Goal: Task Accomplishment & Management: Manage account settings

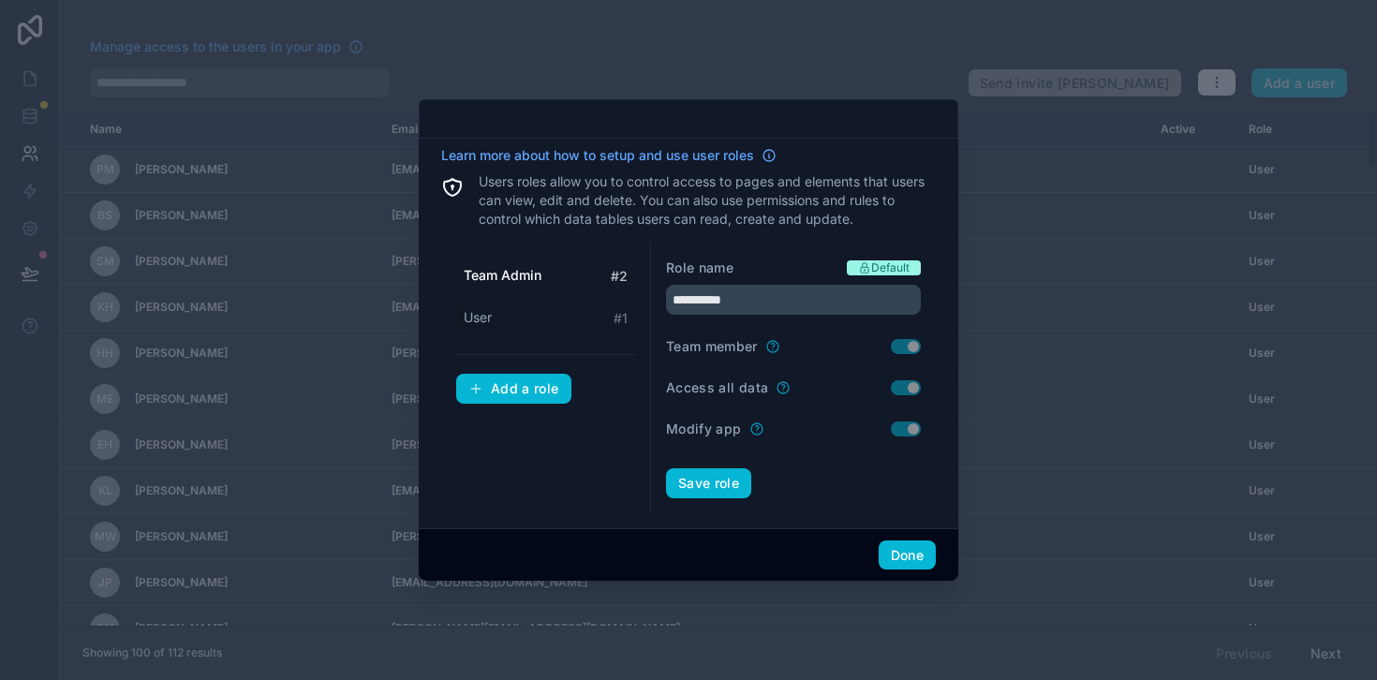
click at [521, 323] on div "User # 1" at bounding box center [545, 318] width 179 height 35
type input "****"
click at [994, 545] on div at bounding box center [688, 340] width 1377 height 680
click at [945, 554] on div "Done" at bounding box center [689, 554] width 540 height 53
click at [911, 556] on button "Done" at bounding box center [907, 556] width 57 height 30
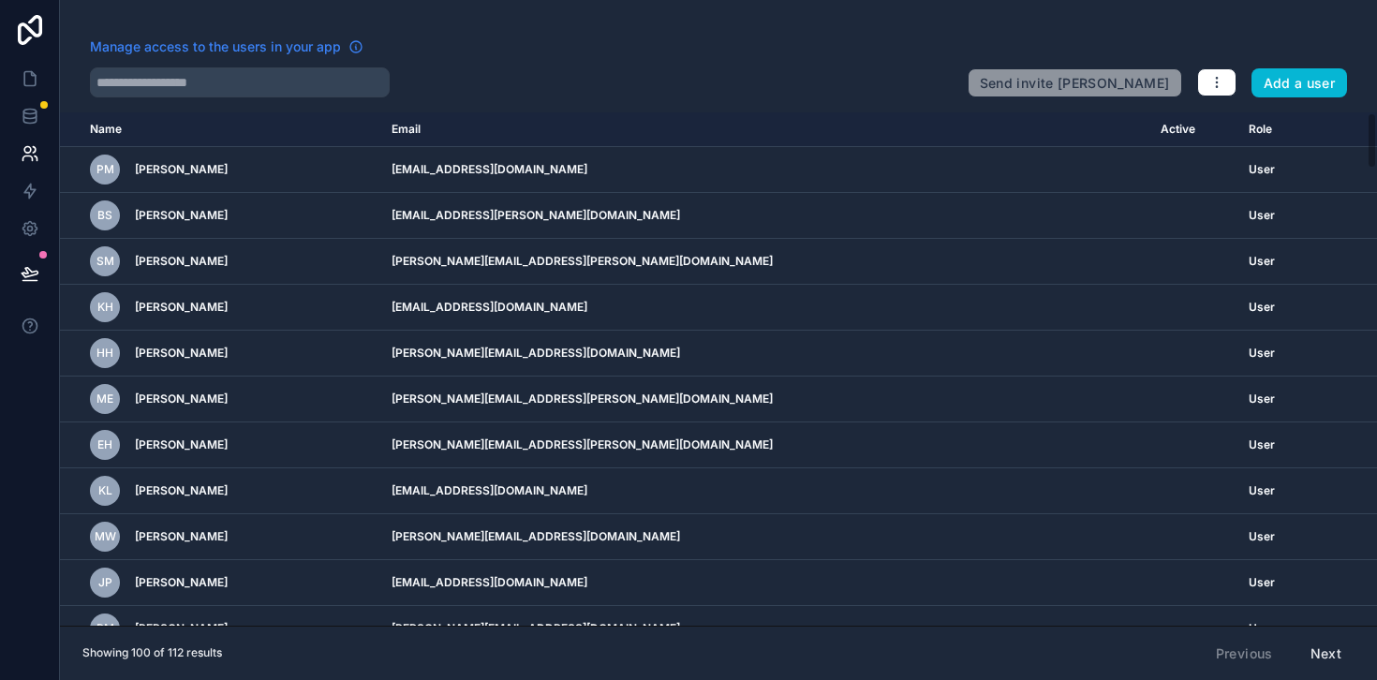
click at [305, 50] on span "Manage access to the users in your app" at bounding box center [215, 46] width 251 height 19
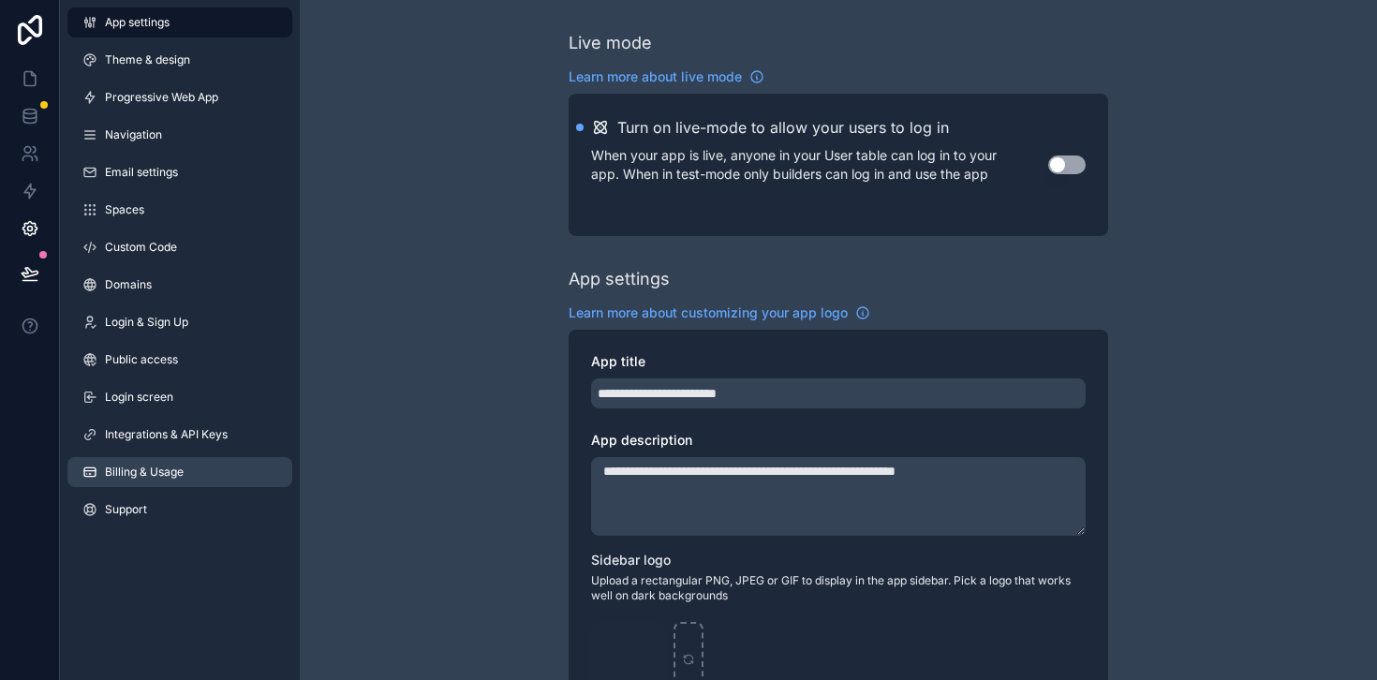
click at [199, 474] on link "Billing & Usage" at bounding box center [179, 472] width 225 height 30
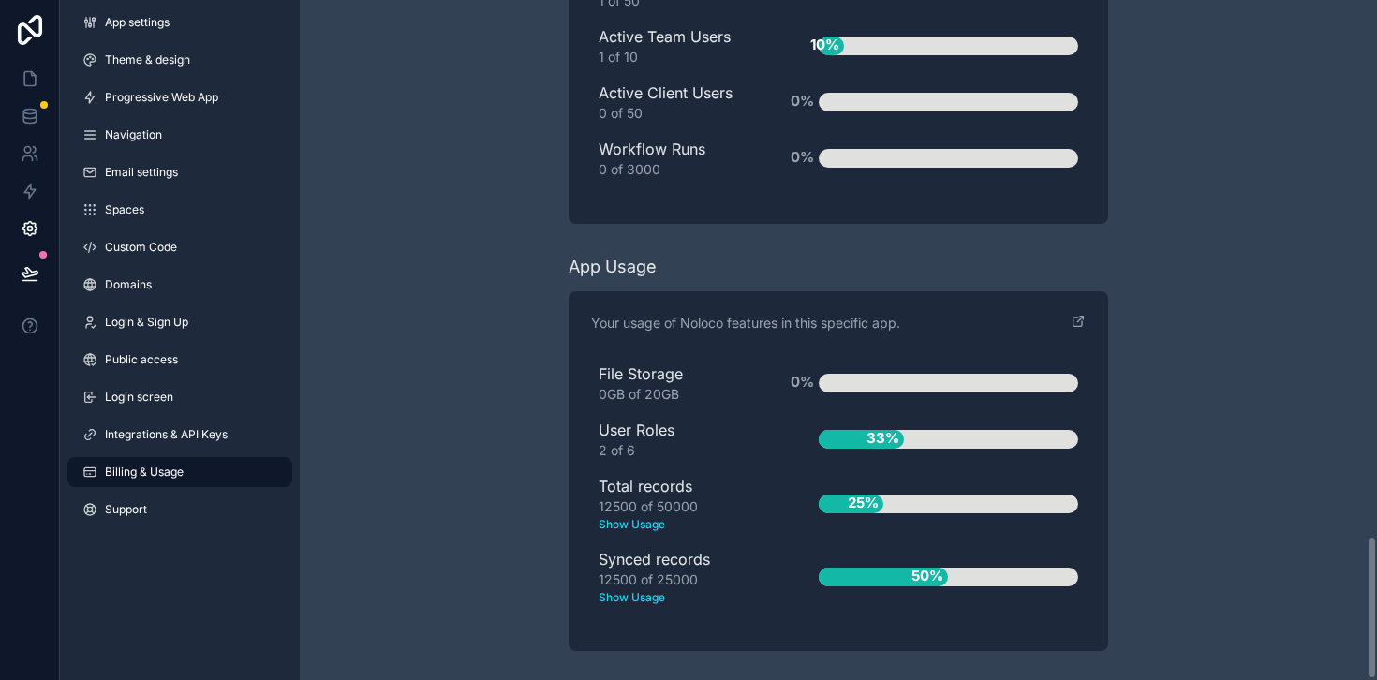
scroll to position [2526, 0]
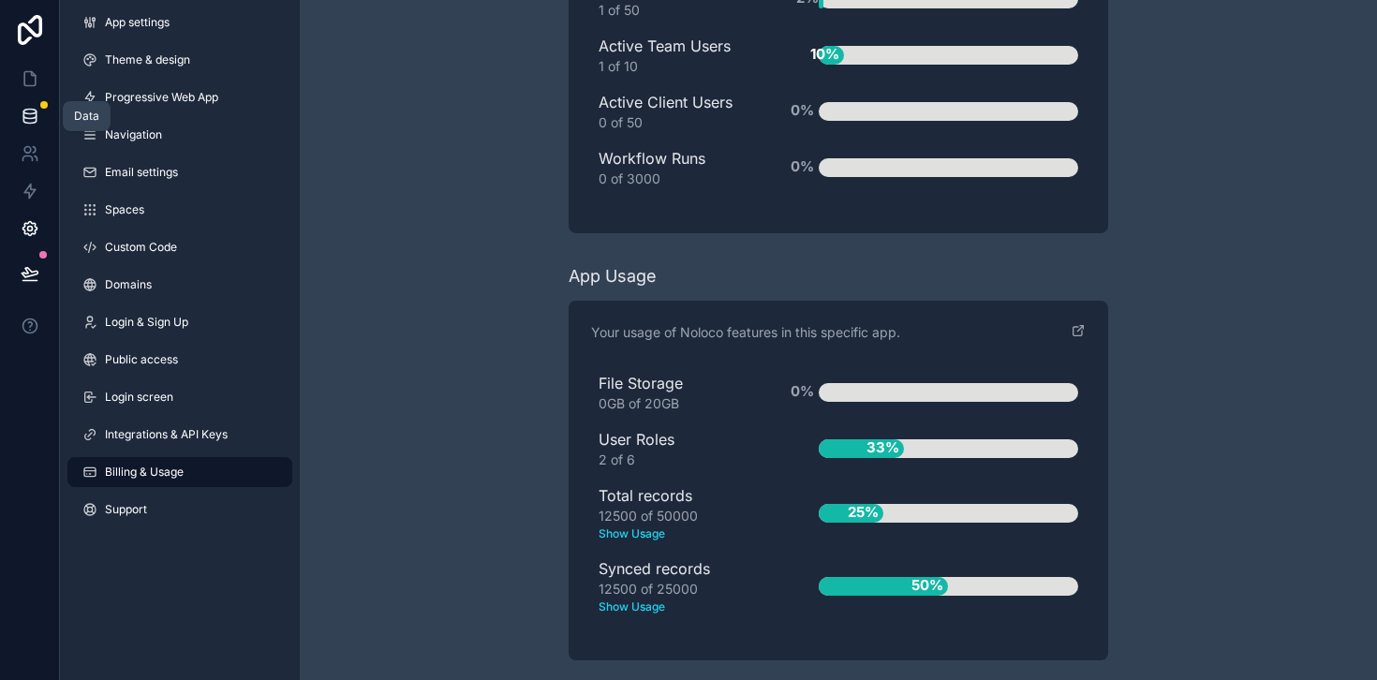
click at [32, 116] on icon at bounding box center [30, 116] width 19 height 19
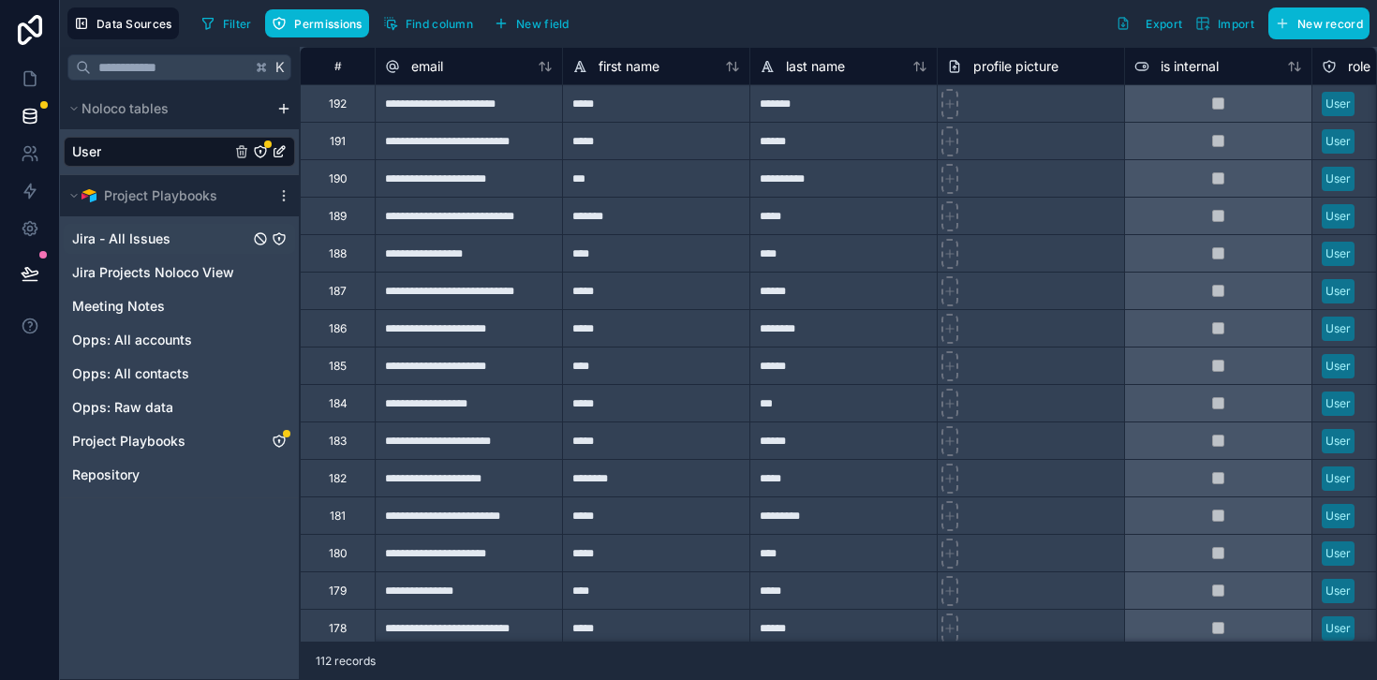
click at [166, 233] on span "Jira - All Issues" at bounding box center [121, 239] width 98 height 19
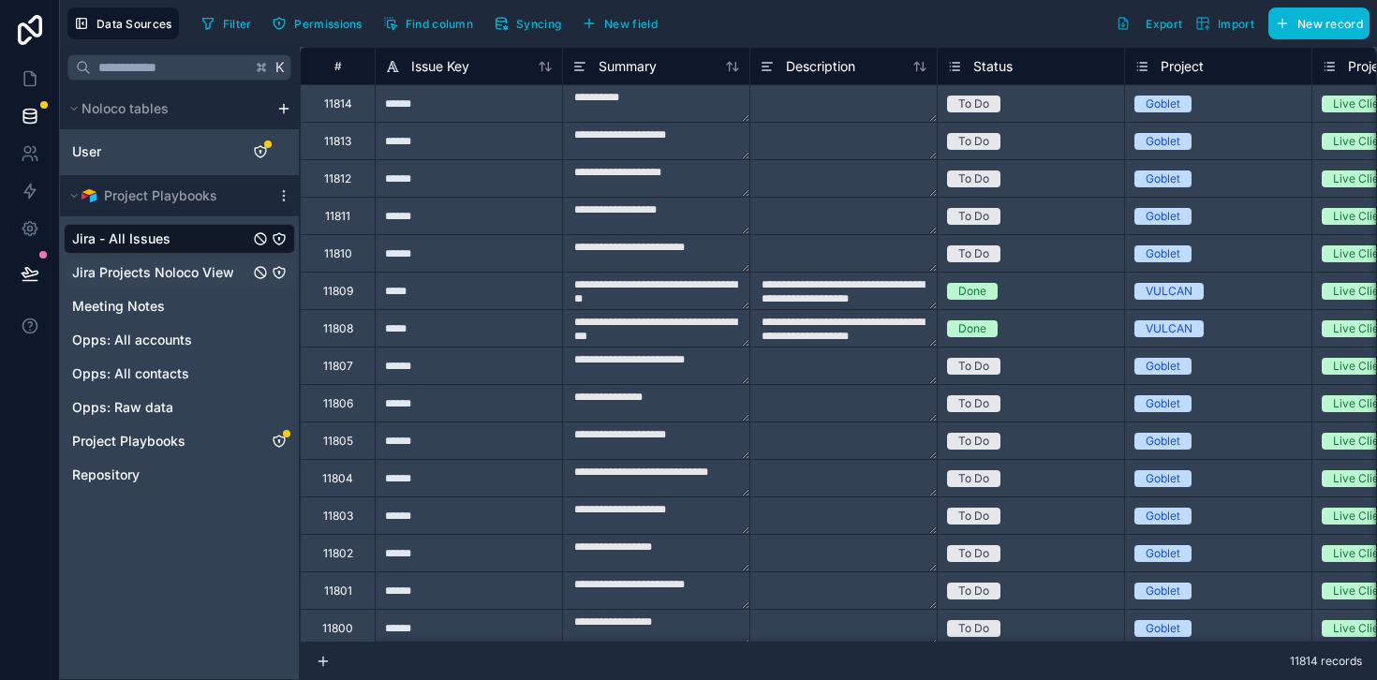
click at [174, 272] on span "Jira Projects Noloco View" at bounding box center [153, 272] width 162 height 19
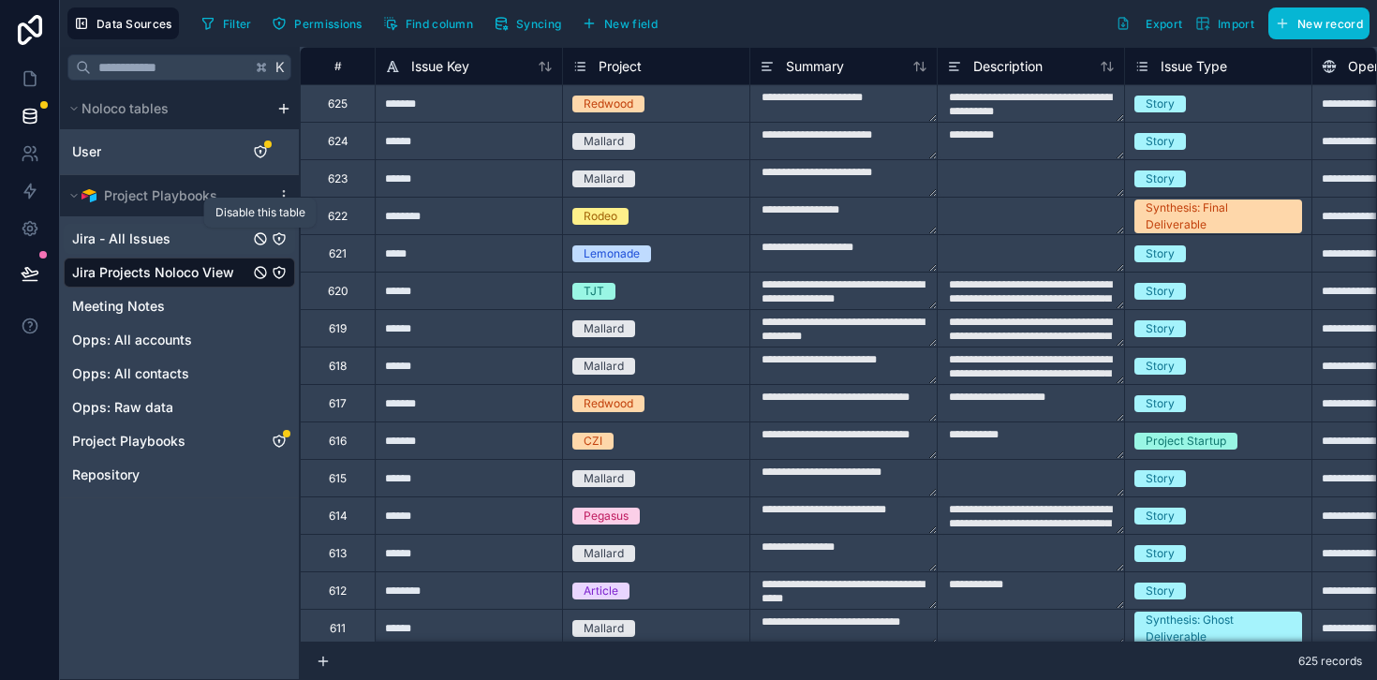
click at [261, 235] on icon "Jira - All Issues" at bounding box center [260, 238] width 15 height 15
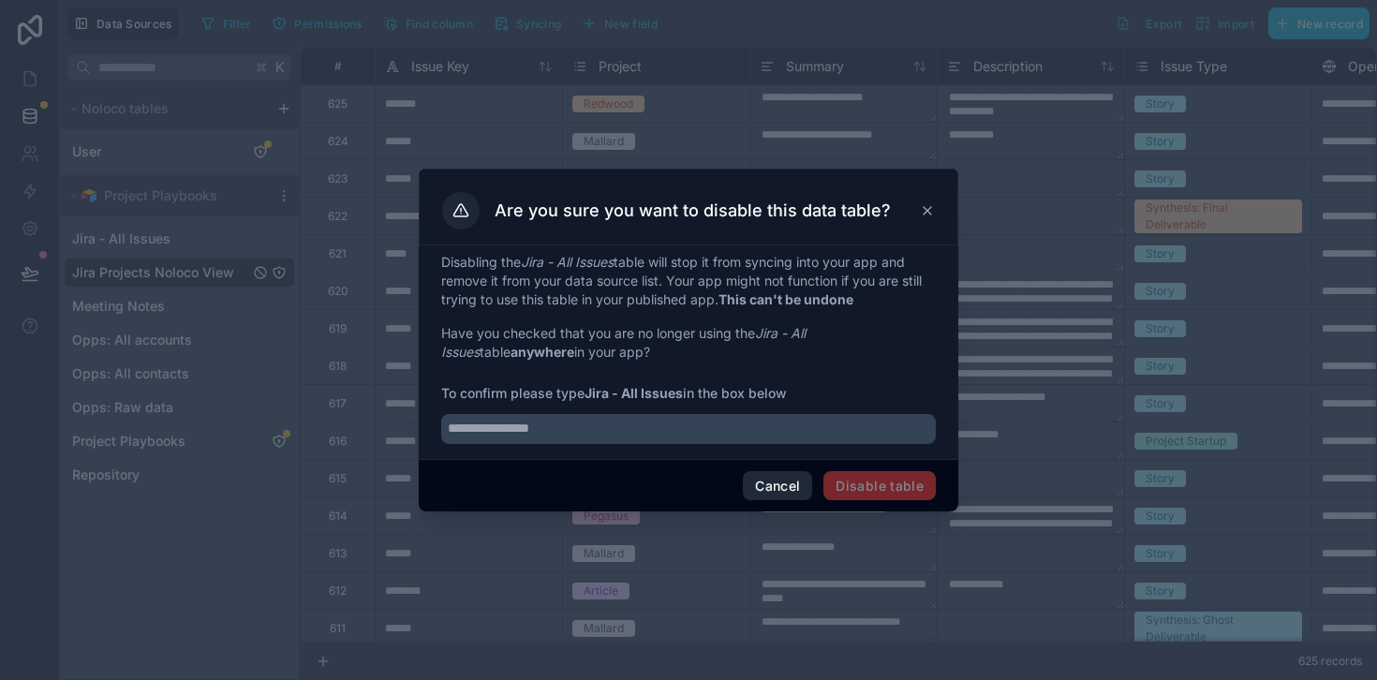
click at [790, 481] on button "Cancel" at bounding box center [777, 486] width 69 height 30
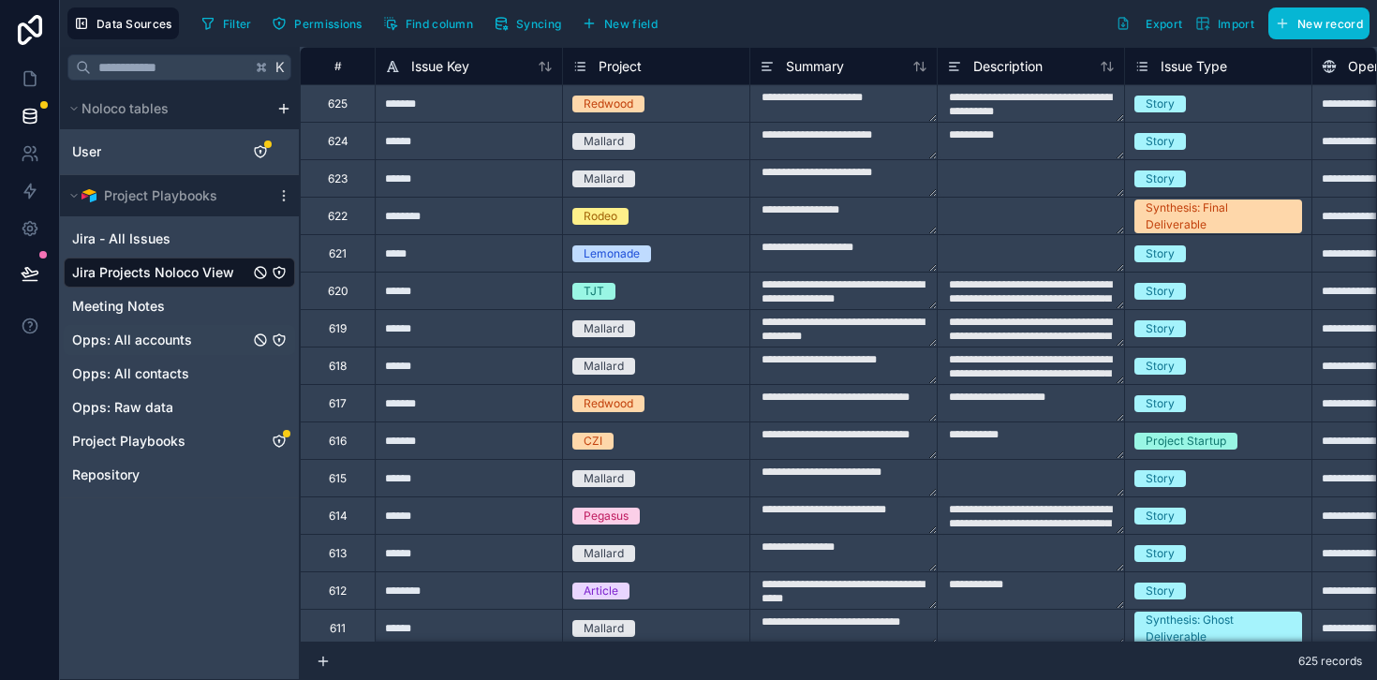
click at [166, 340] on span "Opps: All accounts" at bounding box center [132, 340] width 120 height 19
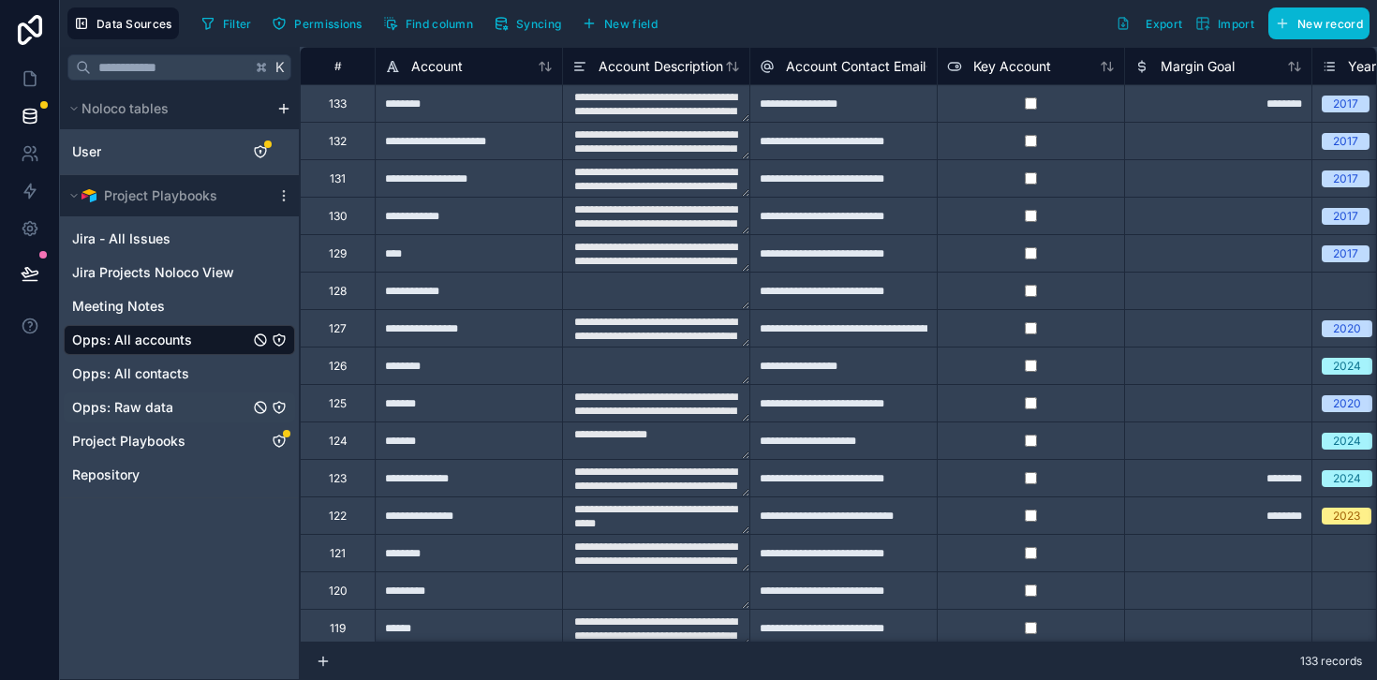
click at [170, 408] on span "Opps: Raw data" at bounding box center [122, 407] width 101 height 19
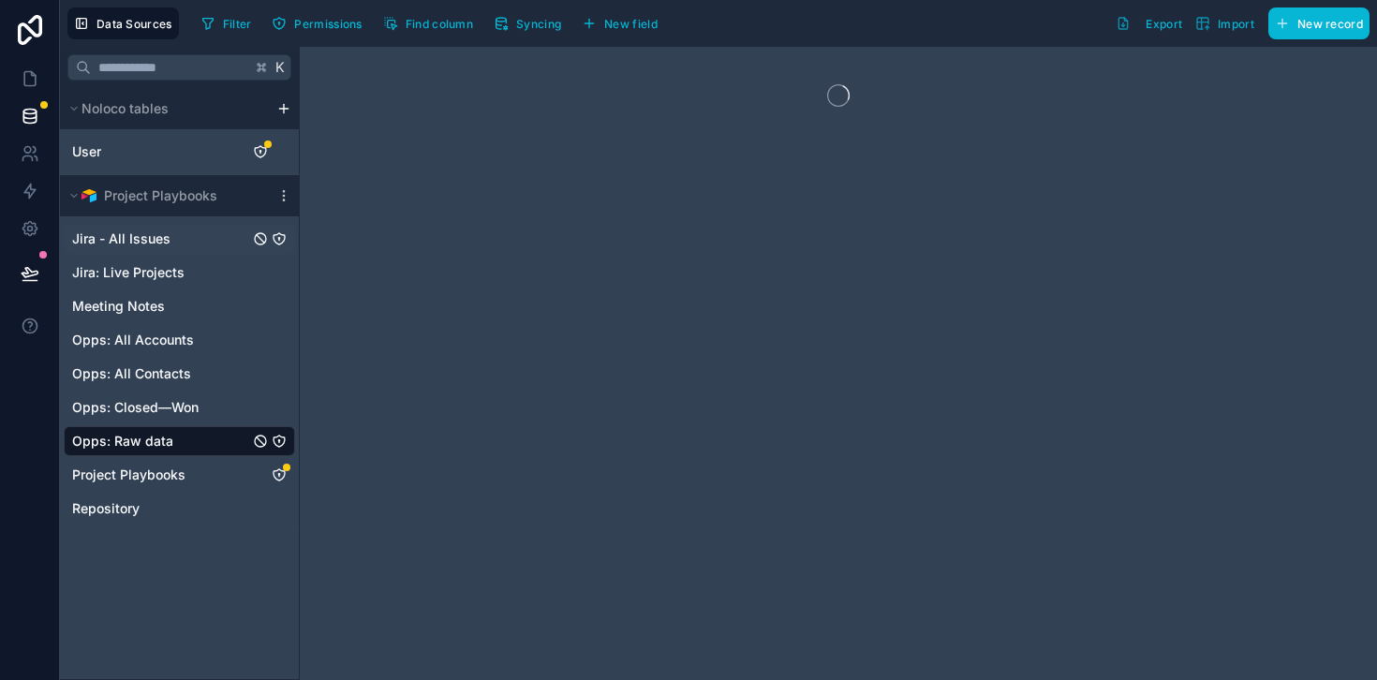
click at [172, 245] on div "Jira - All Issues" at bounding box center [179, 239] width 231 height 30
